Goal: Transaction & Acquisition: Purchase product/service

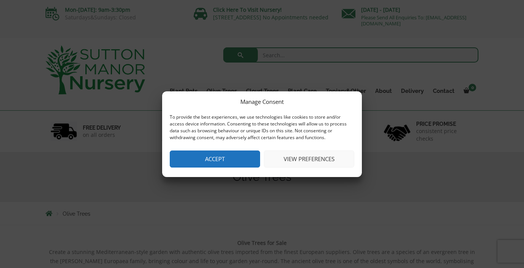
click at [215, 159] on button "Accept" at bounding box center [215, 159] width 90 height 17
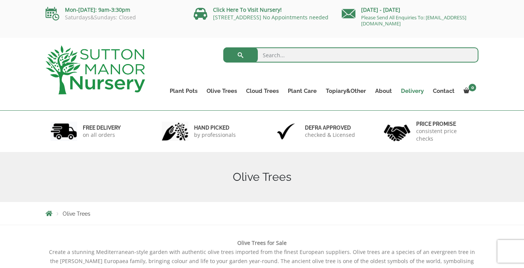
click at [406, 88] on link "Delivery" at bounding box center [412, 91] width 32 height 11
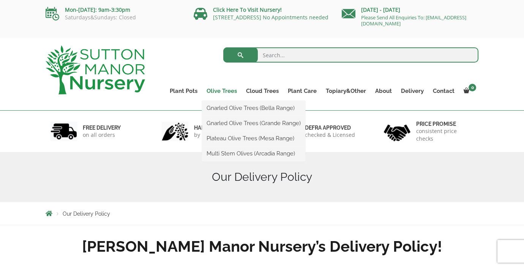
click at [213, 92] on link "Olive Trees" at bounding box center [221, 91] width 39 height 11
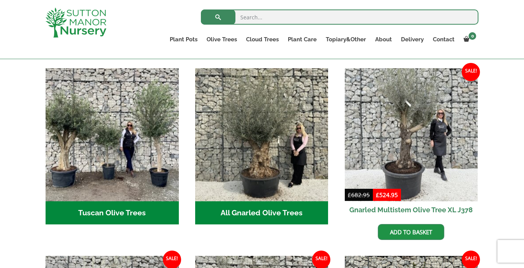
scroll to position [275, 0]
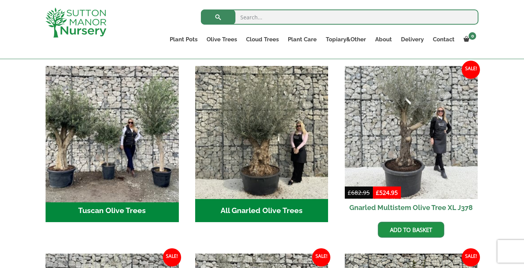
click at [142, 139] on img "Visit product category Tuscan Olive Trees" at bounding box center [112, 133] width 140 height 140
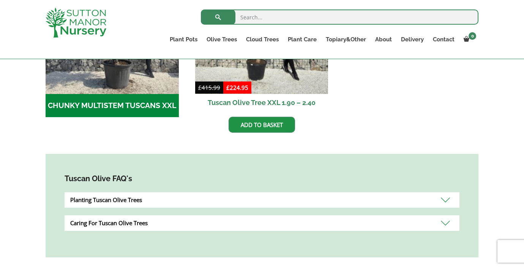
scroll to position [358, 0]
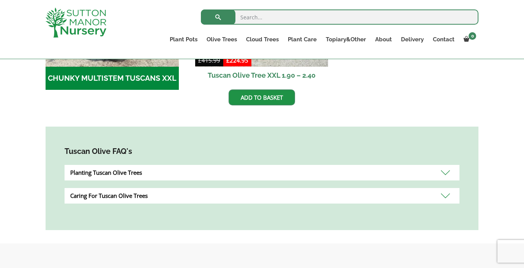
click at [443, 195] on div "Caring For Tuscan Olive Trees" at bounding box center [262, 196] width 395 height 16
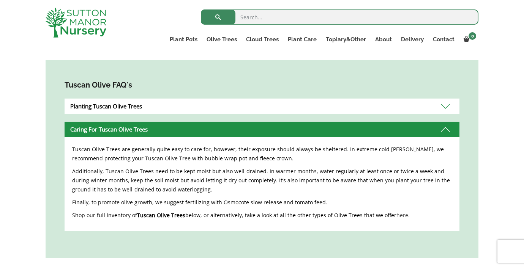
scroll to position [425, 0]
click at [443, 129] on div "Caring For Tuscan Olive Trees" at bounding box center [262, 129] width 395 height 16
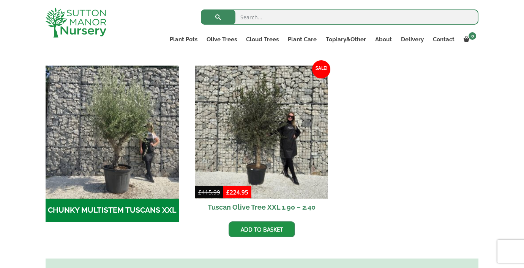
scroll to position [236, 0]
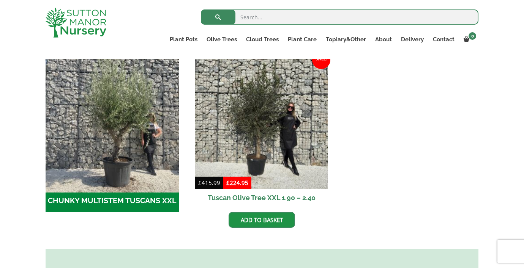
click at [101, 165] on img "Visit product category CHUNKY MULTISTEM TUSCANS XXL" at bounding box center [112, 123] width 140 height 140
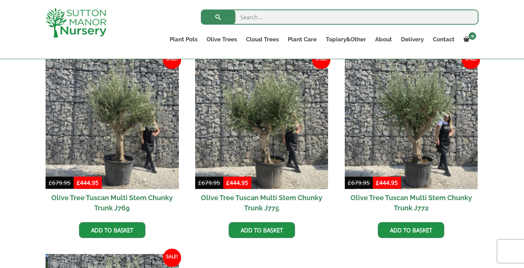
scroll to position [192, 0]
